Goal: Transaction & Acquisition: Purchase product/service

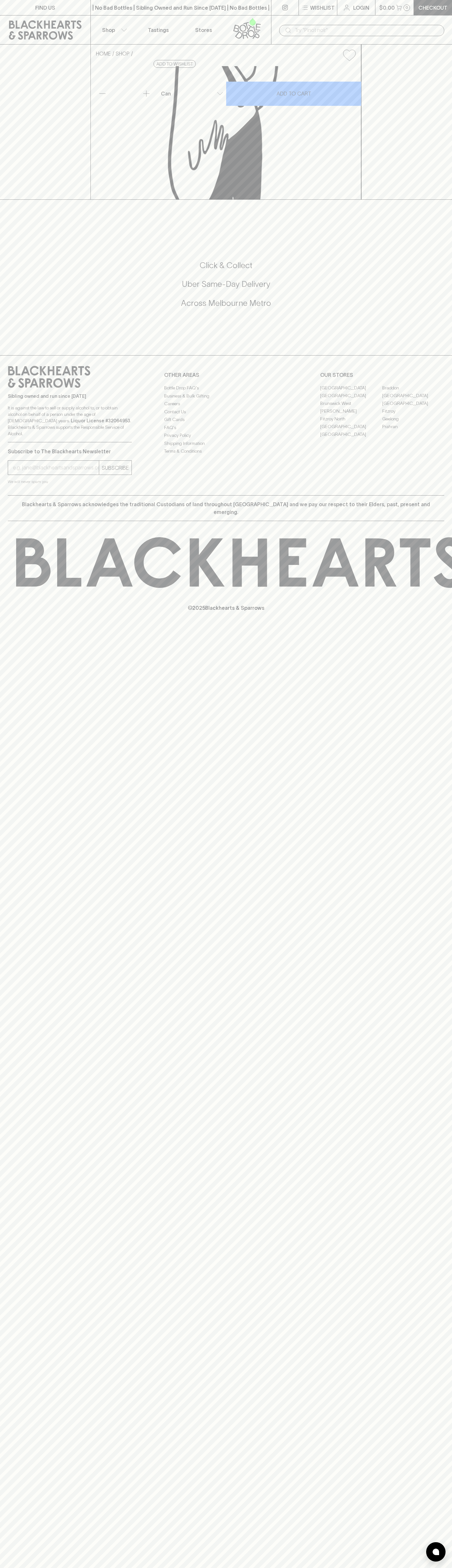
click at [435, 612] on p "© 2025 Blackhearts & Sparrows" at bounding box center [226, 600] width 452 height 24
click at [49, 1567] on html "FIND US | No Bad Bottles | Sibling Owned and Run Since 2006 | No Bad Bottles | …" at bounding box center [226, 784] width 452 height 1568
click at [30, 200] on div "HOME SHOP Wolf of The Willows Pacific Sour $6.00 Add to wishlist 10% discount w…" at bounding box center [226, 122] width 452 height 155
